Goal: Information Seeking & Learning: Learn about a topic

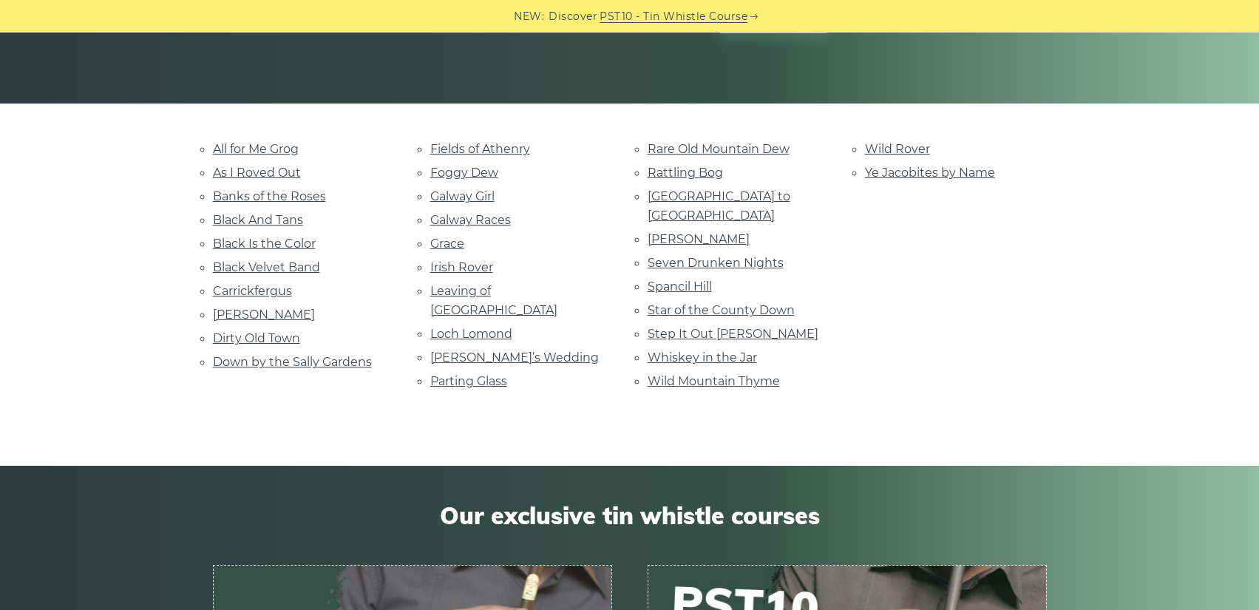
scroll to position [282, 0]
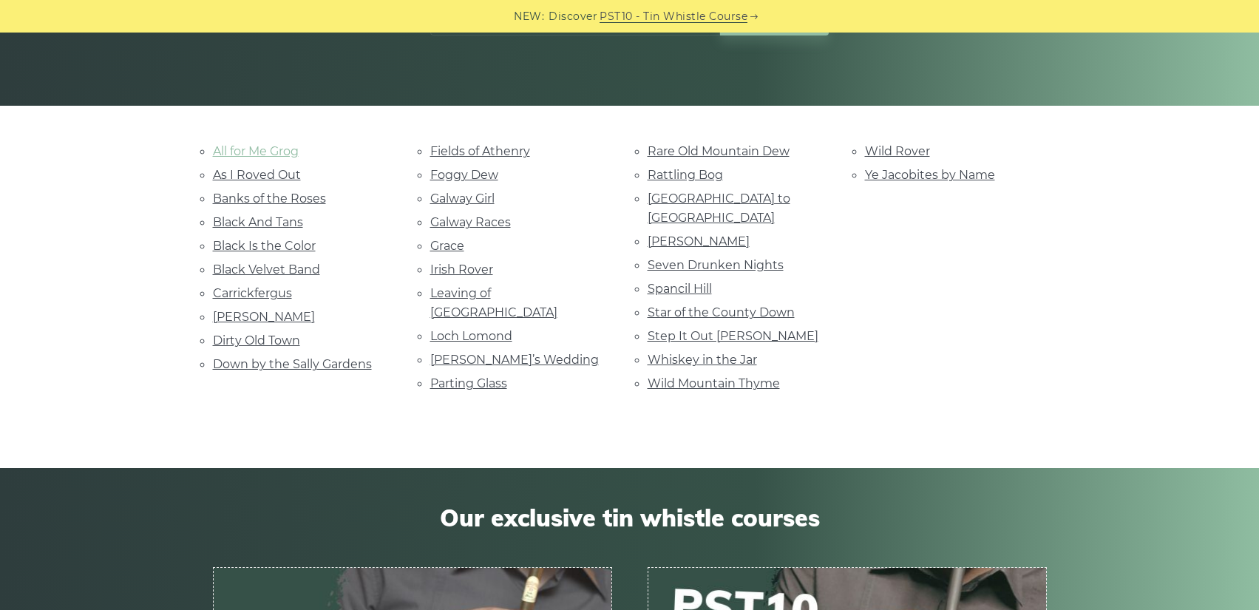
click at [271, 154] on link "All for Me Grog" at bounding box center [256, 151] width 86 height 14
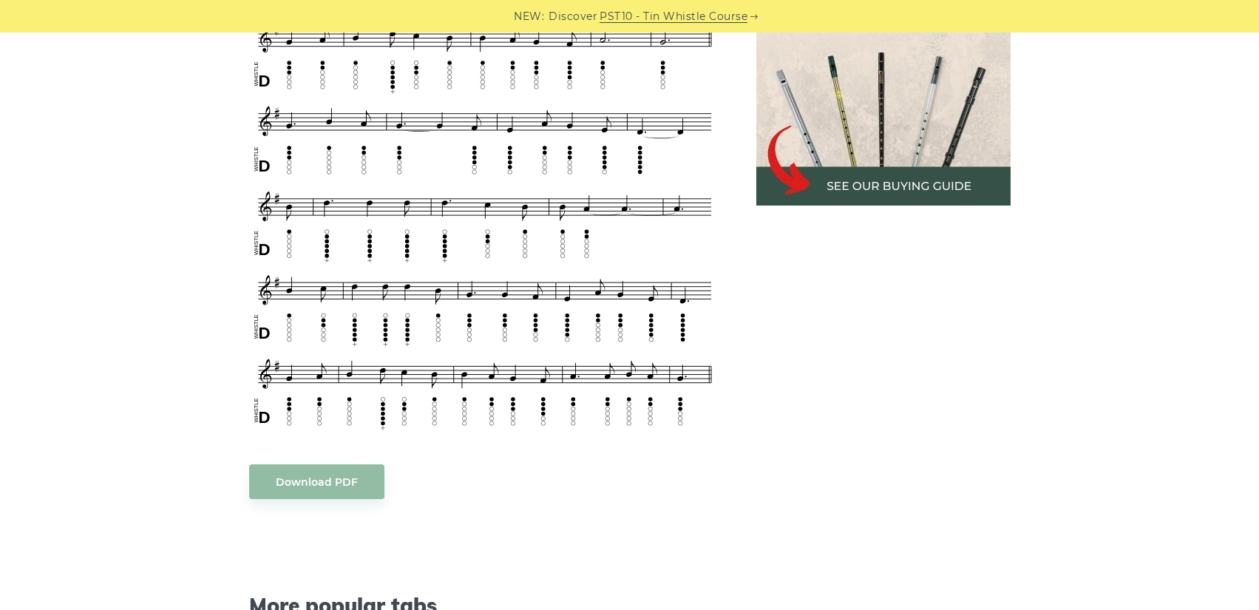
scroll to position [813, 0]
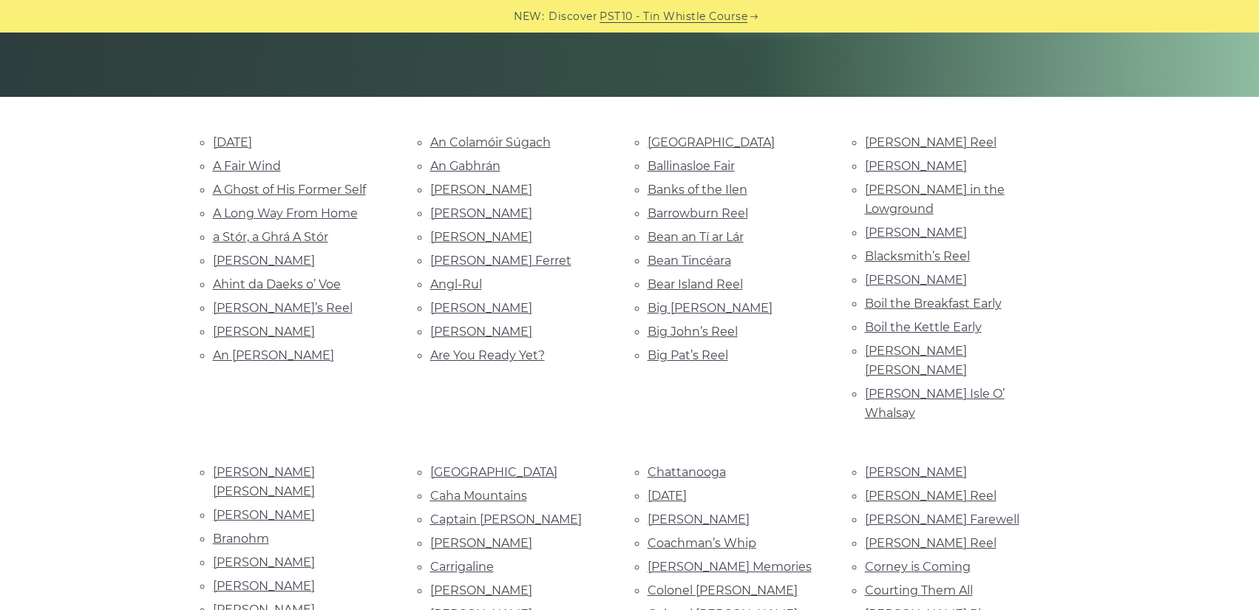
scroll to position [296, 0]
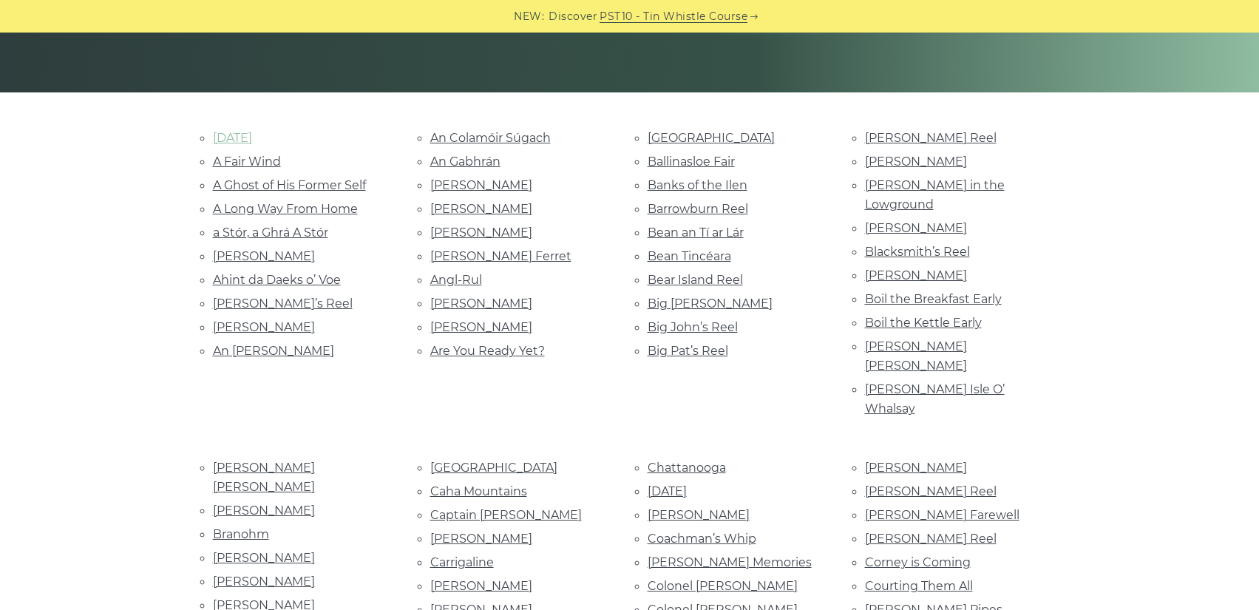
click at [237, 140] on link "[DATE]" at bounding box center [232, 138] width 39 height 14
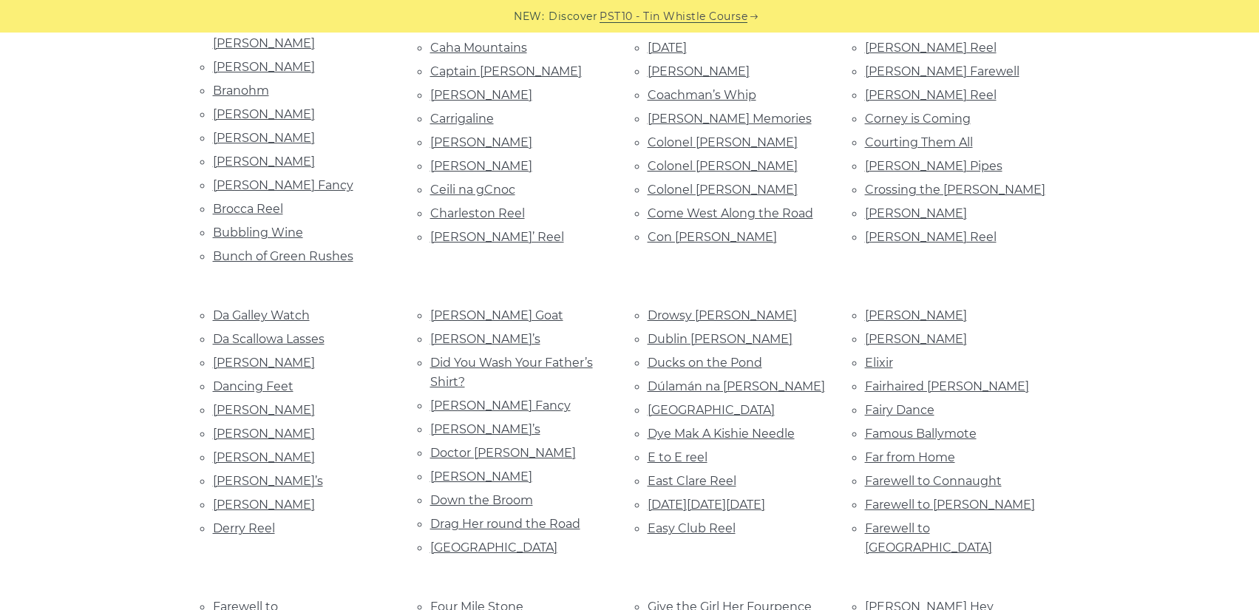
scroll to position [318, 0]
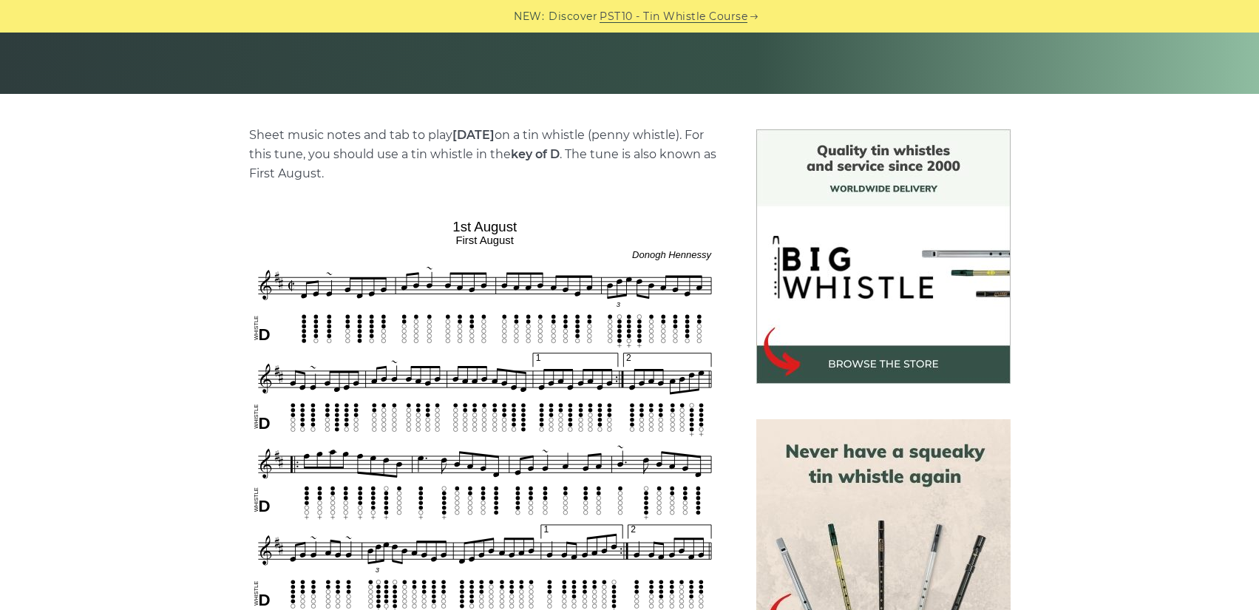
scroll to position [296, 0]
